Goal: Task Accomplishment & Management: Complete application form

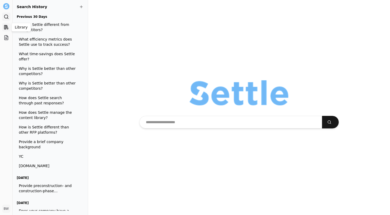
click at [8, 29] on icon at bounding box center [7, 27] width 2 height 4
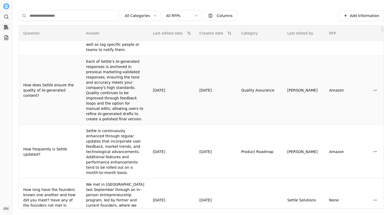
scroll to position [54, 0]
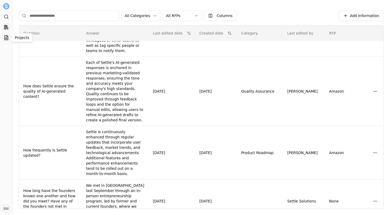
click at [9, 38] on link "Projects" at bounding box center [6, 37] width 8 height 8
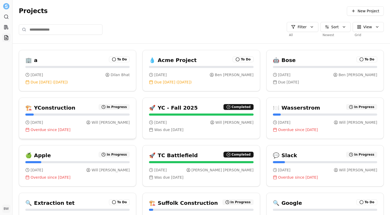
click at [53, 106] on h3 "YConstruction" at bounding box center [54, 107] width 41 height 7
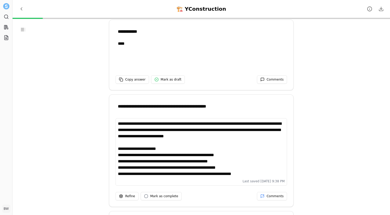
scroll to position [160, 0]
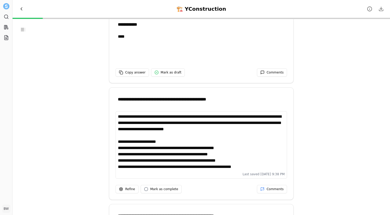
click at [20, 7] on span "Back to Projects" at bounding box center [21, 8] width 5 height 5
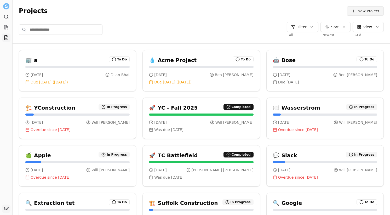
click at [371, 11] on span "New Project" at bounding box center [368, 10] width 22 height 5
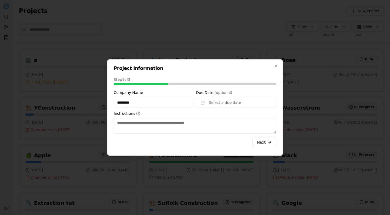
type input "*********"
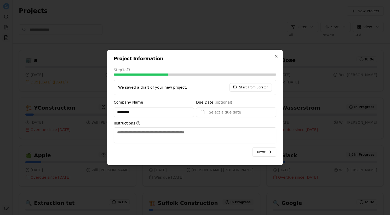
click at [220, 101] on span "(optional)" at bounding box center [224, 102] width 18 height 4
click at [215, 111] on button "Select a due date" at bounding box center [236, 111] width 80 height 9
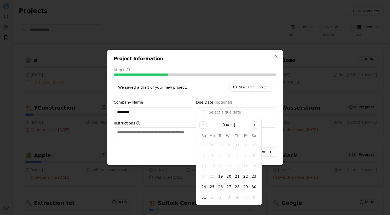
click at [222, 183] on button "26" at bounding box center [220, 186] width 8 height 8
click at [163, 137] on textarea "Instructions" at bounding box center [195, 135] width 163 height 16
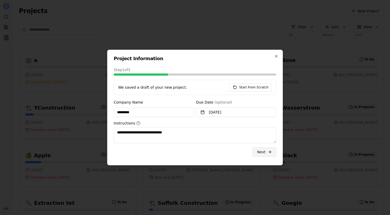
type textarea "**********"
click at [269, 154] on button "Next" at bounding box center [264, 151] width 24 height 9
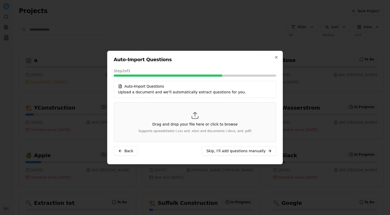
click at [199, 119] on icon at bounding box center [195, 115] width 8 height 8
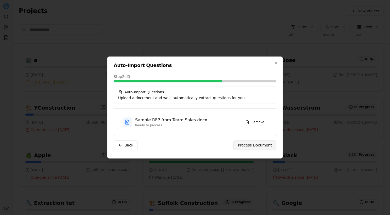
click at [253, 147] on span "Process Document" at bounding box center [255, 144] width 34 height 5
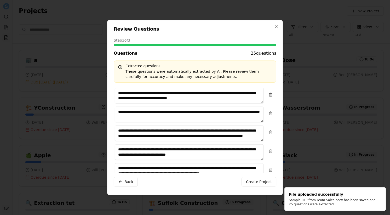
drag, startPoint x: 250, startPoint y: 52, endPoint x: 276, endPoint y: 52, distance: 25.3
click at [276, 52] on div "Questions 25 questions" at bounding box center [195, 53] width 163 height 6
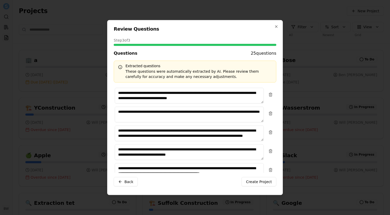
click at [233, 51] on div "Questions 25 questions" at bounding box center [195, 53] width 163 height 6
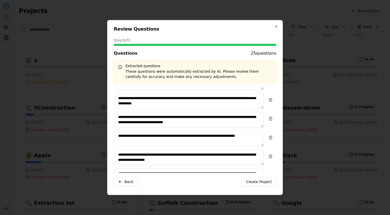
scroll to position [259, 0]
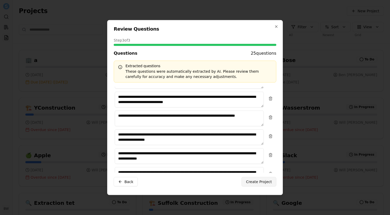
click at [247, 179] on button "Create Project" at bounding box center [258, 181] width 35 height 9
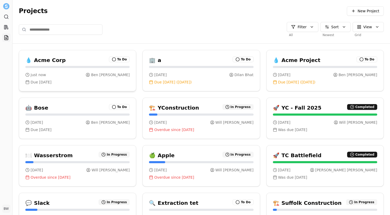
click at [49, 73] on div "just now [PERSON_NAME]" at bounding box center [77, 74] width 104 height 5
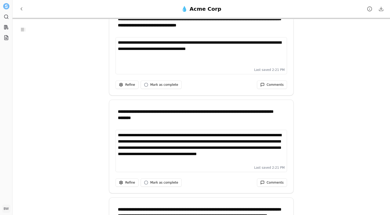
scroll to position [16, 0]
click at [178, 162] on div "**********" at bounding box center [201, 147] width 167 height 31
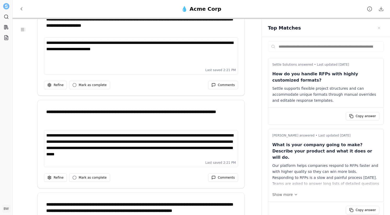
drag, startPoint x: 340, startPoint y: 63, endPoint x: 358, endPoint y: 63, distance: 18.0
click at [358, 63] on p "Settle Solutions answered • Last updated [DATE]" at bounding box center [325, 64] width 107 height 4
click at [344, 77] on p "How do you handle RFPs with highly customized formats?" at bounding box center [325, 77] width 107 height 13
drag, startPoint x: 332, startPoint y: 134, endPoint x: 357, endPoint y: 134, distance: 24.8
click at [357, 134] on p "[PERSON_NAME] answered • Last updated [DATE]" at bounding box center [325, 135] width 107 height 4
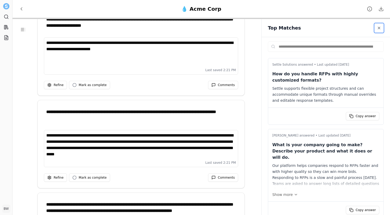
click at [378, 26] on span "Close sidebar" at bounding box center [379, 28] width 4 height 4
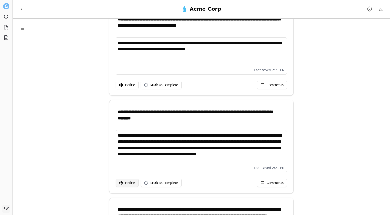
click at [127, 183] on html "**********" at bounding box center [195, 107] width 390 height 215
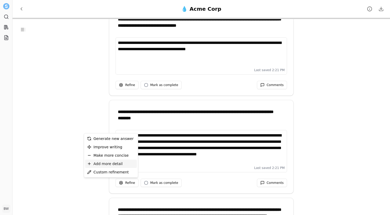
click at [119, 161] on span "Add more detail" at bounding box center [108, 163] width 29 height 5
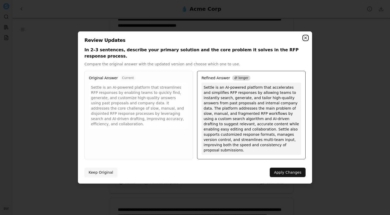
click at [305, 39] on icon "button" at bounding box center [305, 38] width 2 height 2
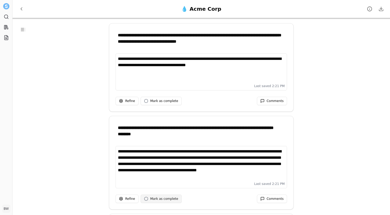
click at [149, 196] on button "Mark as complete" at bounding box center [161, 198] width 41 height 8
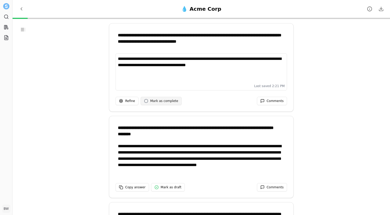
click at [161, 101] on span "Mark as complete" at bounding box center [164, 101] width 28 height 4
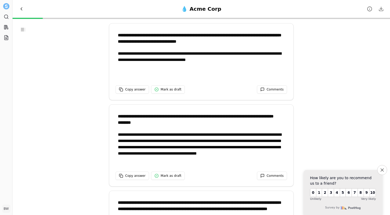
click at [19, 9] on span "Back to Projects" at bounding box center [21, 8] width 5 height 5
